Goal: Information Seeking & Learning: Understand process/instructions

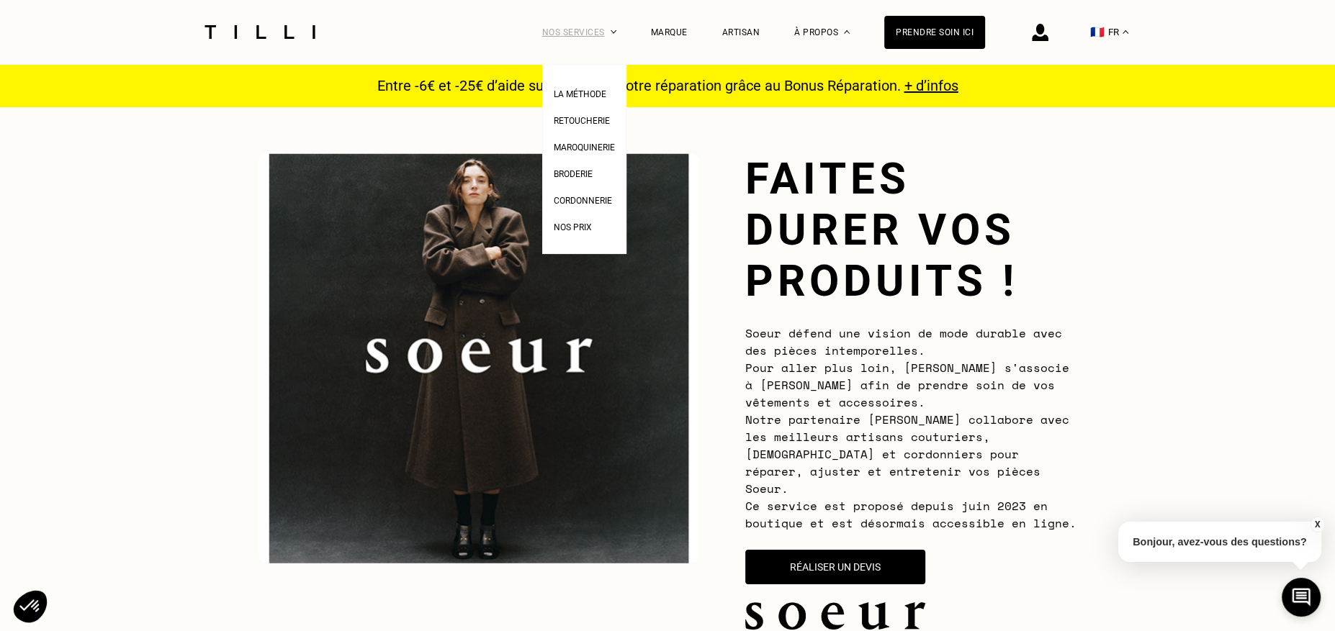
click at [604, 34] on div "Nos services" at bounding box center [579, 32] width 74 height 64
click at [580, 232] on span "Nos prix" at bounding box center [573, 227] width 38 height 10
select select "FR"
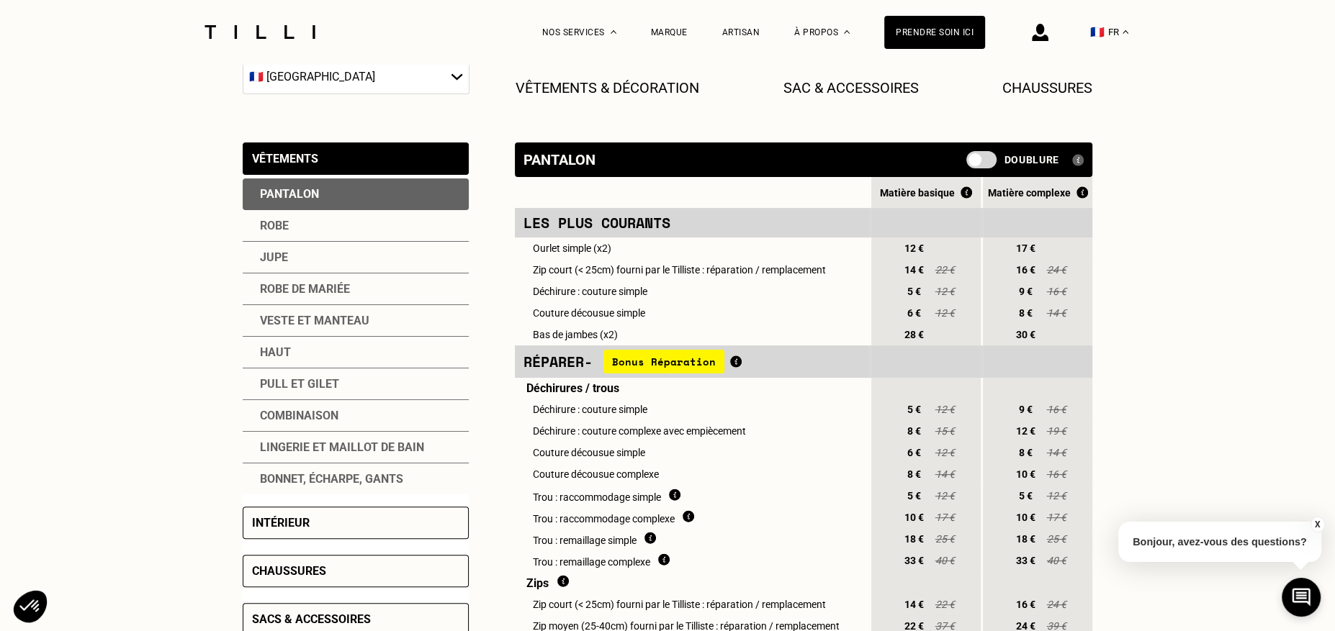
scroll to position [256, 0]
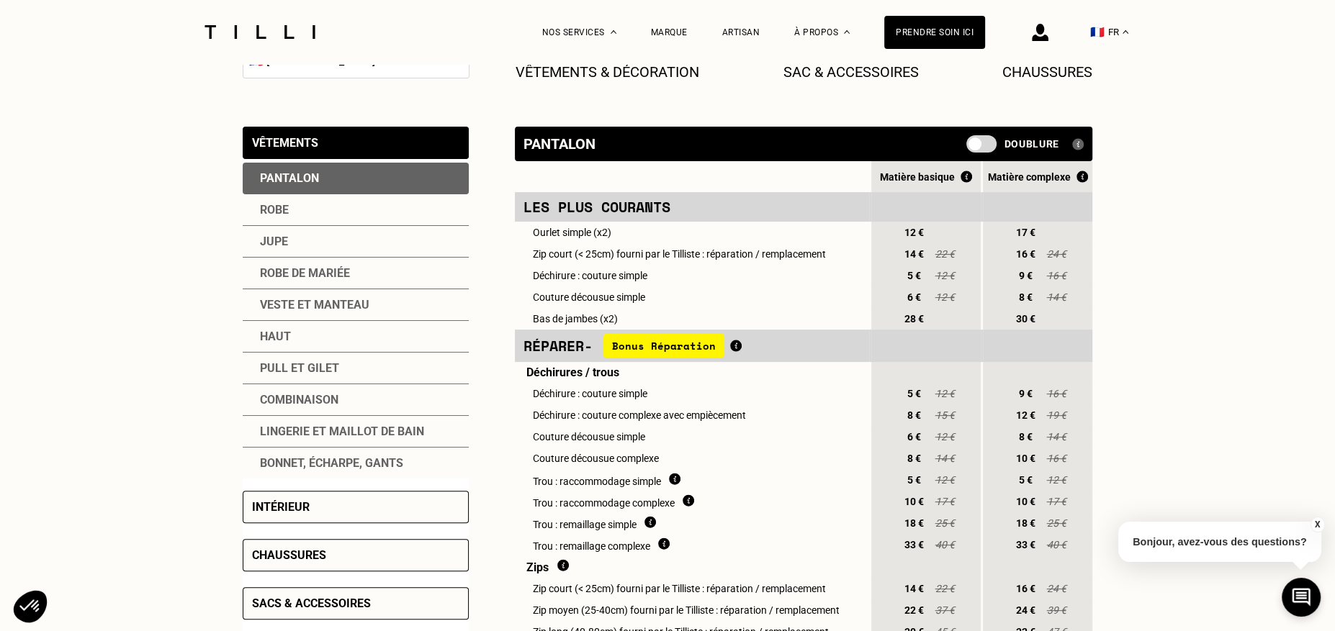
click at [323, 291] on div "Veste et manteau" at bounding box center [356, 305] width 226 height 32
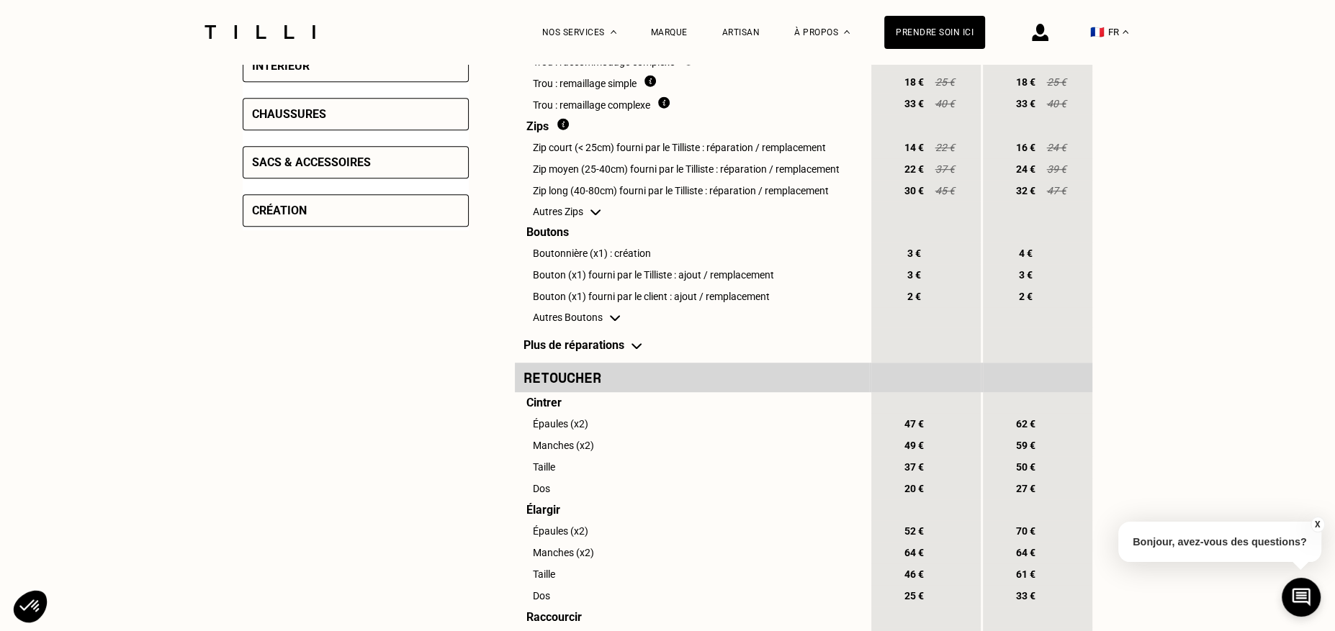
scroll to position [702, 0]
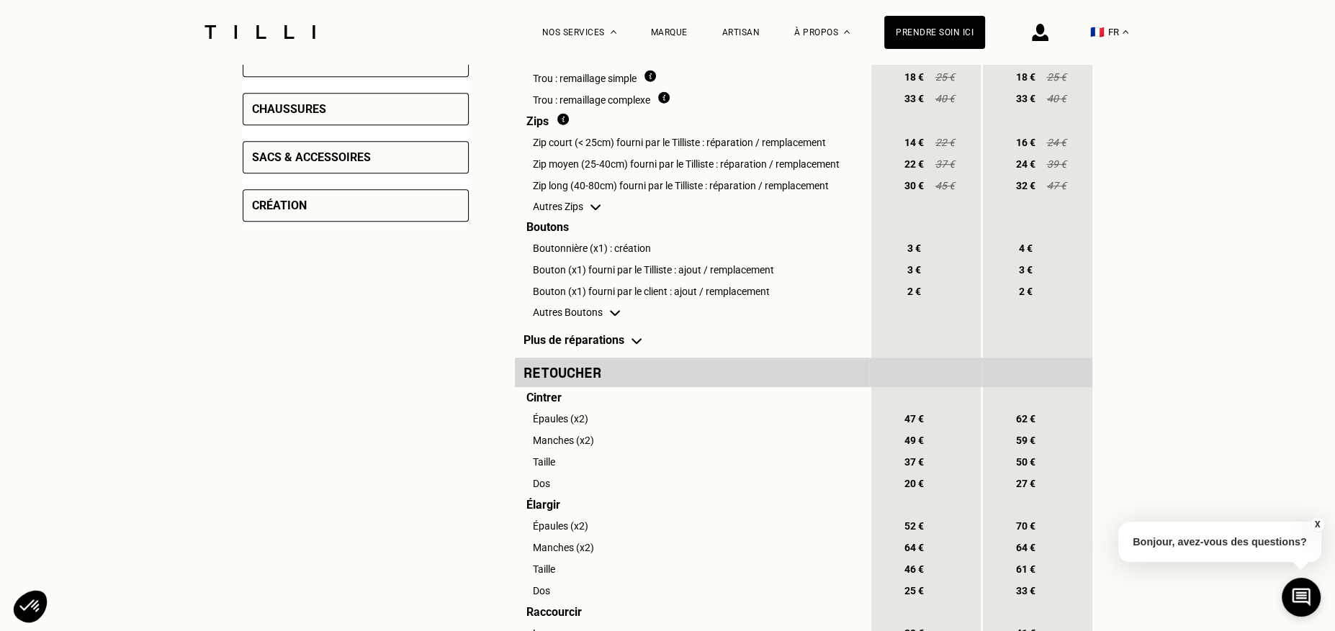
click at [586, 203] on td "Autres Zips" at bounding box center [692, 207] width 354 height 20
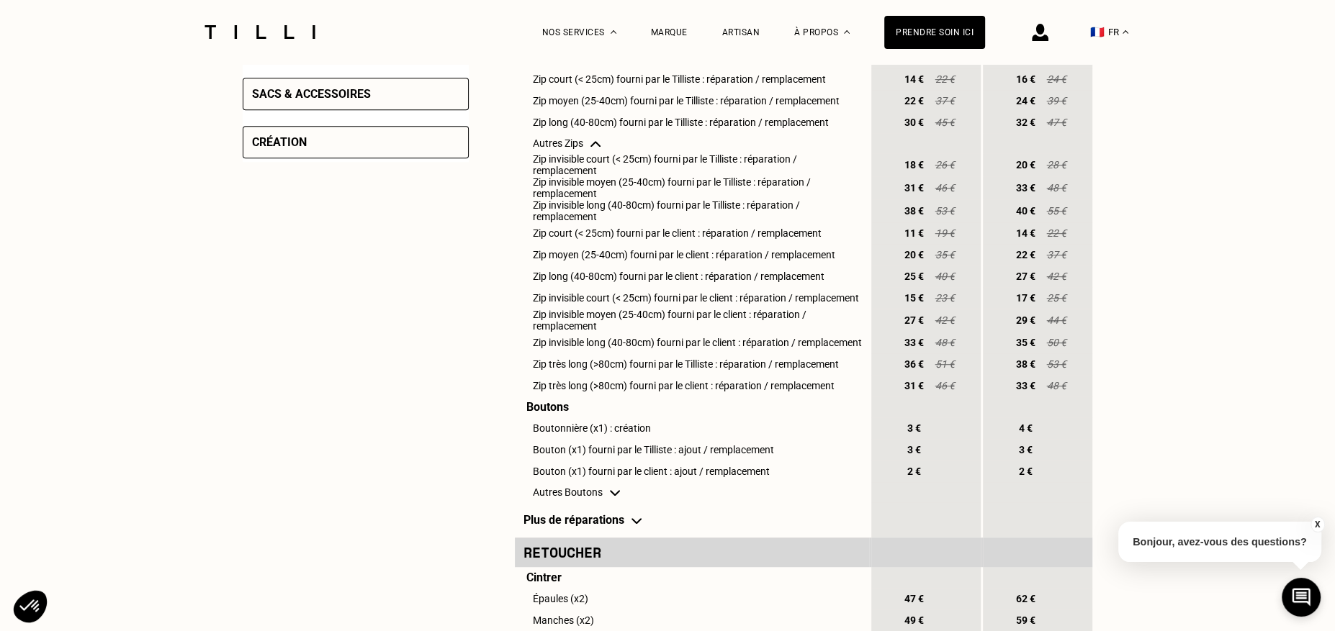
scroll to position [767, 0]
click at [937, 387] on span "46 €" at bounding box center [945, 384] width 22 height 12
drag, startPoint x: 1068, startPoint y: 392, endPoint x: 1045, endPoint y: 392, distance: 22.3
click at [1045, 392] on div "33 € 48 €" at bounding box center [1027, 384] width 88 height 20
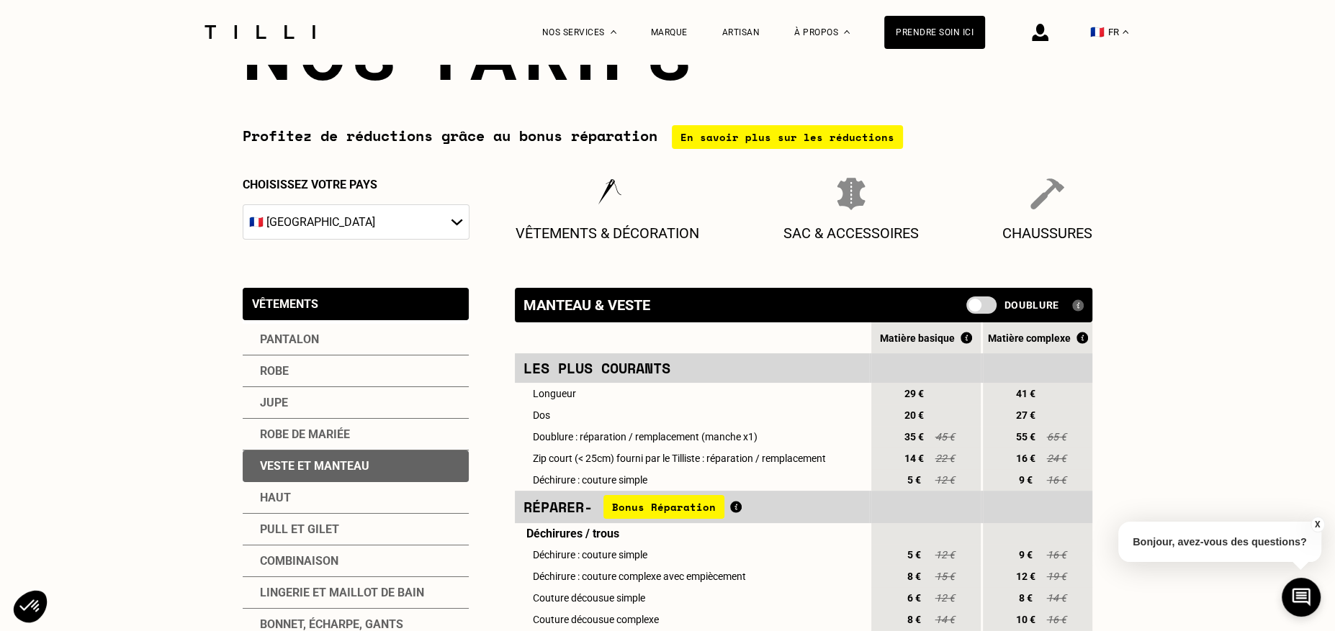
scroll to position [0, 0]
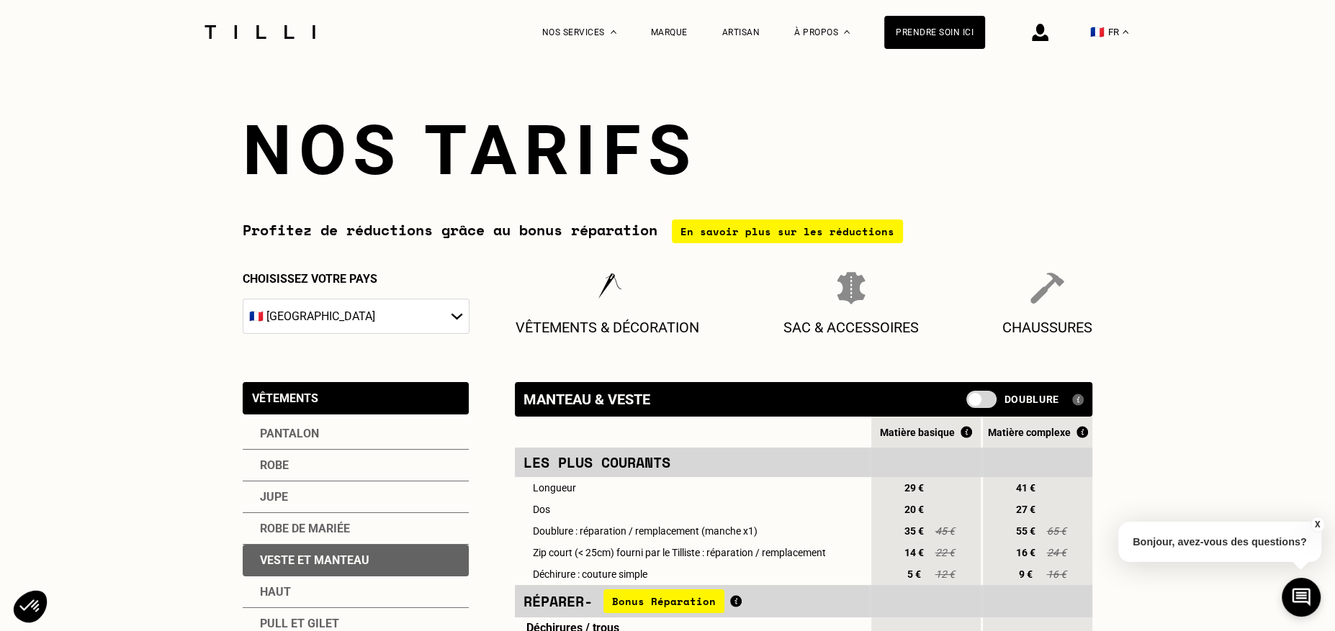
click at [990, 401] on span at bounding box center [981, 399] width 30 height 17
click at [969, 405] on input "checkbox" at bounding box center [969, 405] width 0 height 0
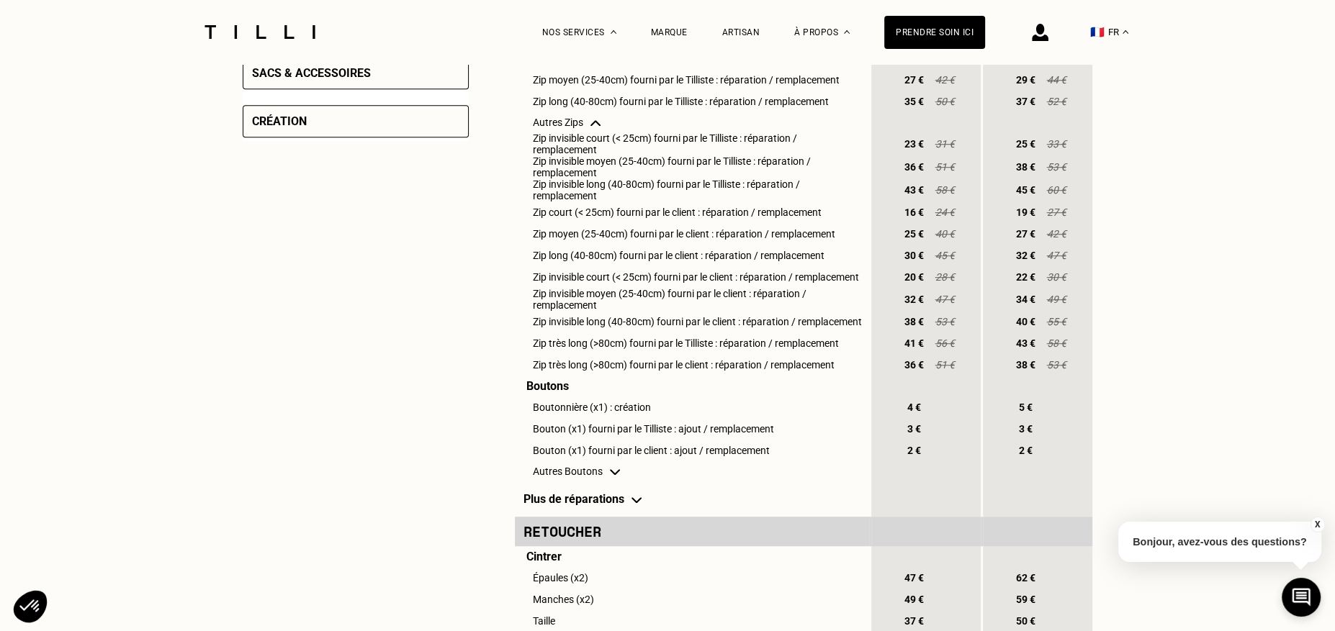
scroll to position [788, 0]
drag, startPoint x: 1066, startPoint y: 369, endPoint x: 1024, endPoint y: 369, distance: 41.8
click at [1024, 369] on div "38 € 53 €" at bounding box center [1027, 363] width 88 height 20
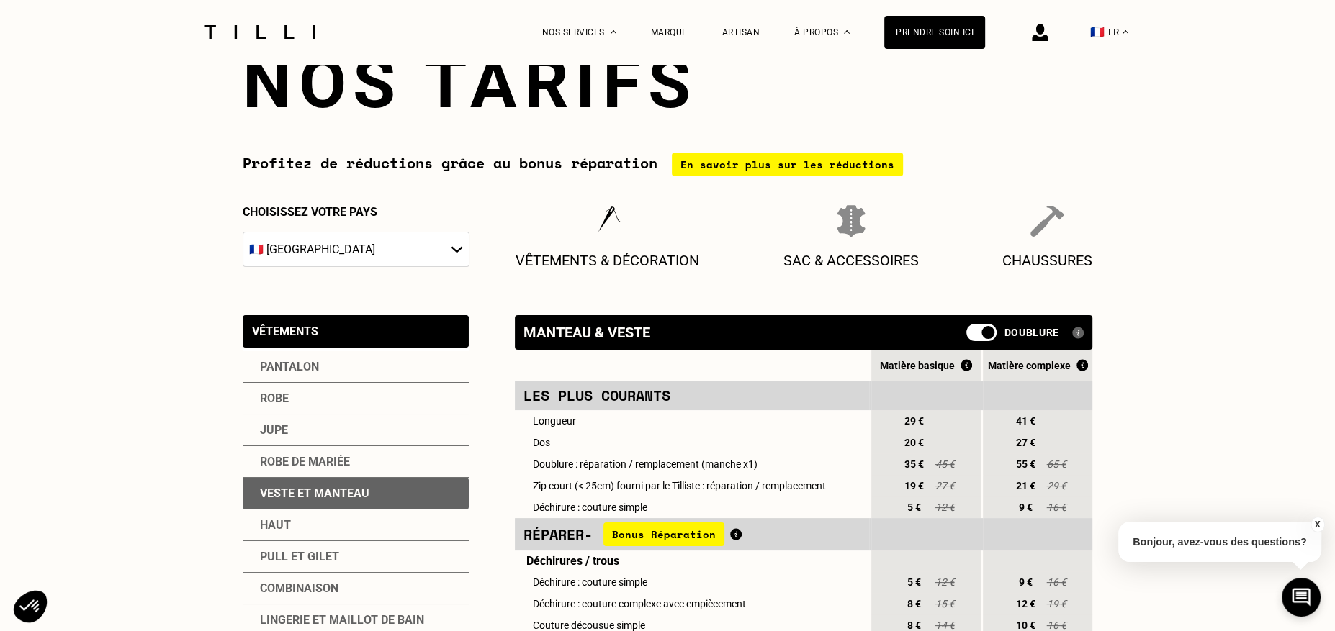
scroll to position [0, 0]
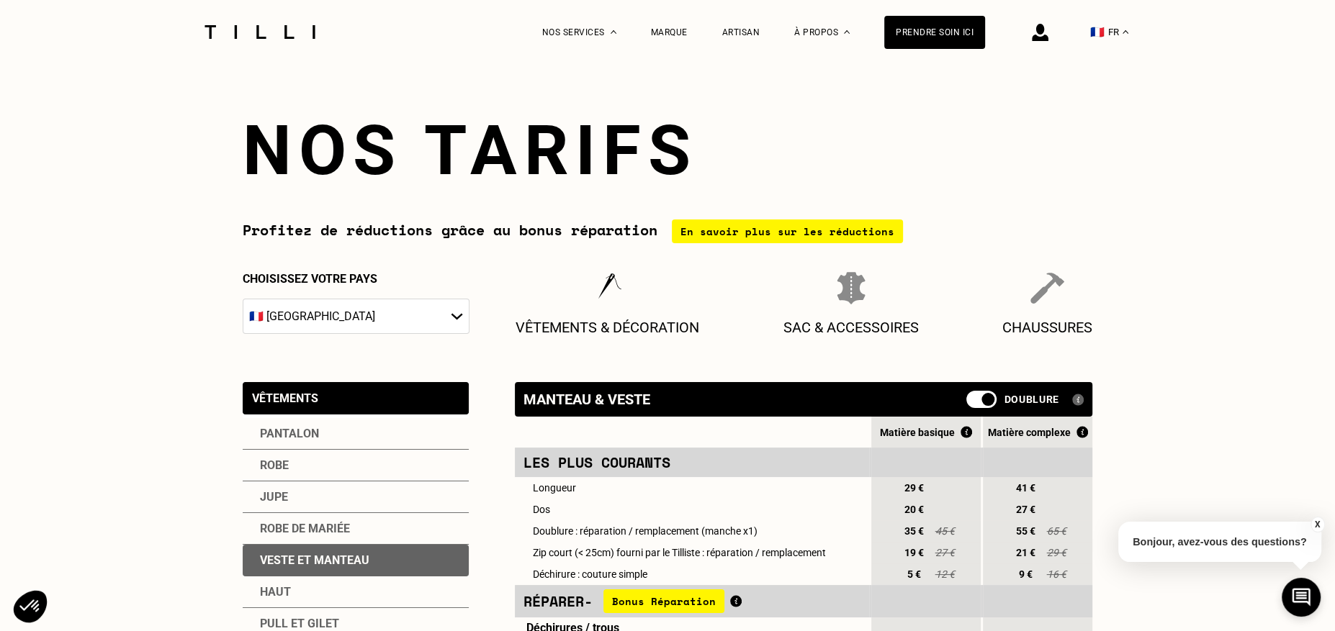
click at [974, 397] on span at bounding box center [981, 399] width 30 height 17
click at [969, 405] on input "checkbox" at bounding box center [969, 405] width 0 height 0
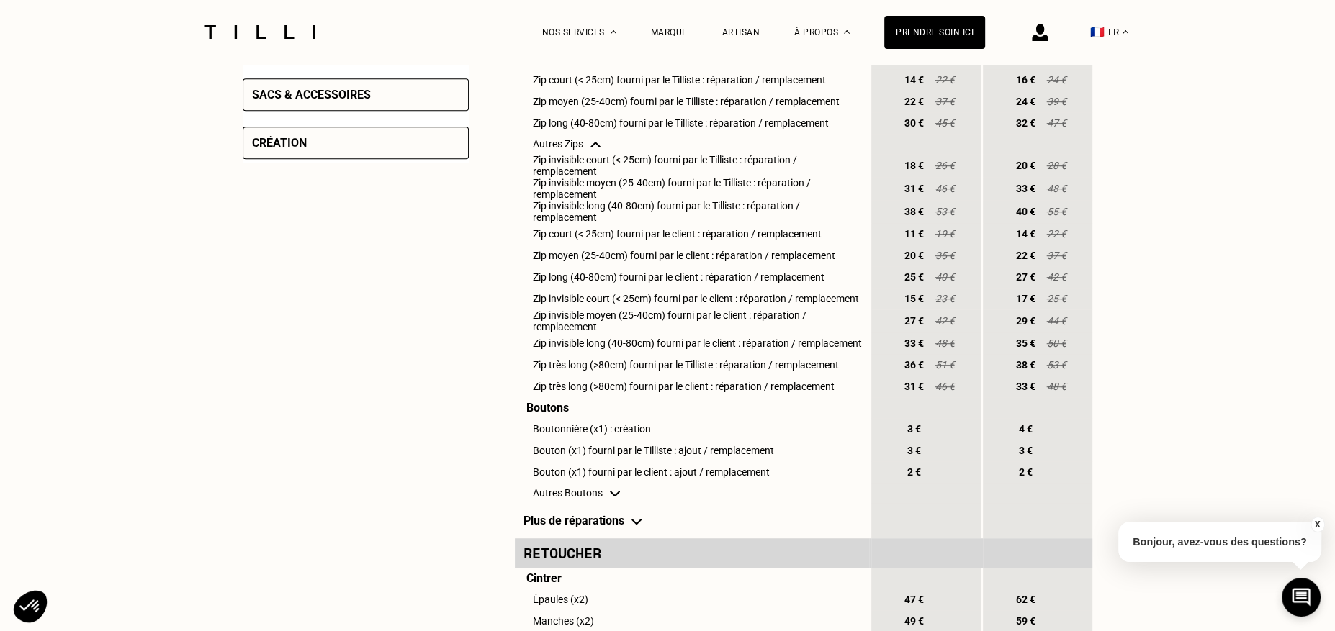
scroll to position [847, 0]
